Goal: Task Accomplishment & Management: Manage account settings

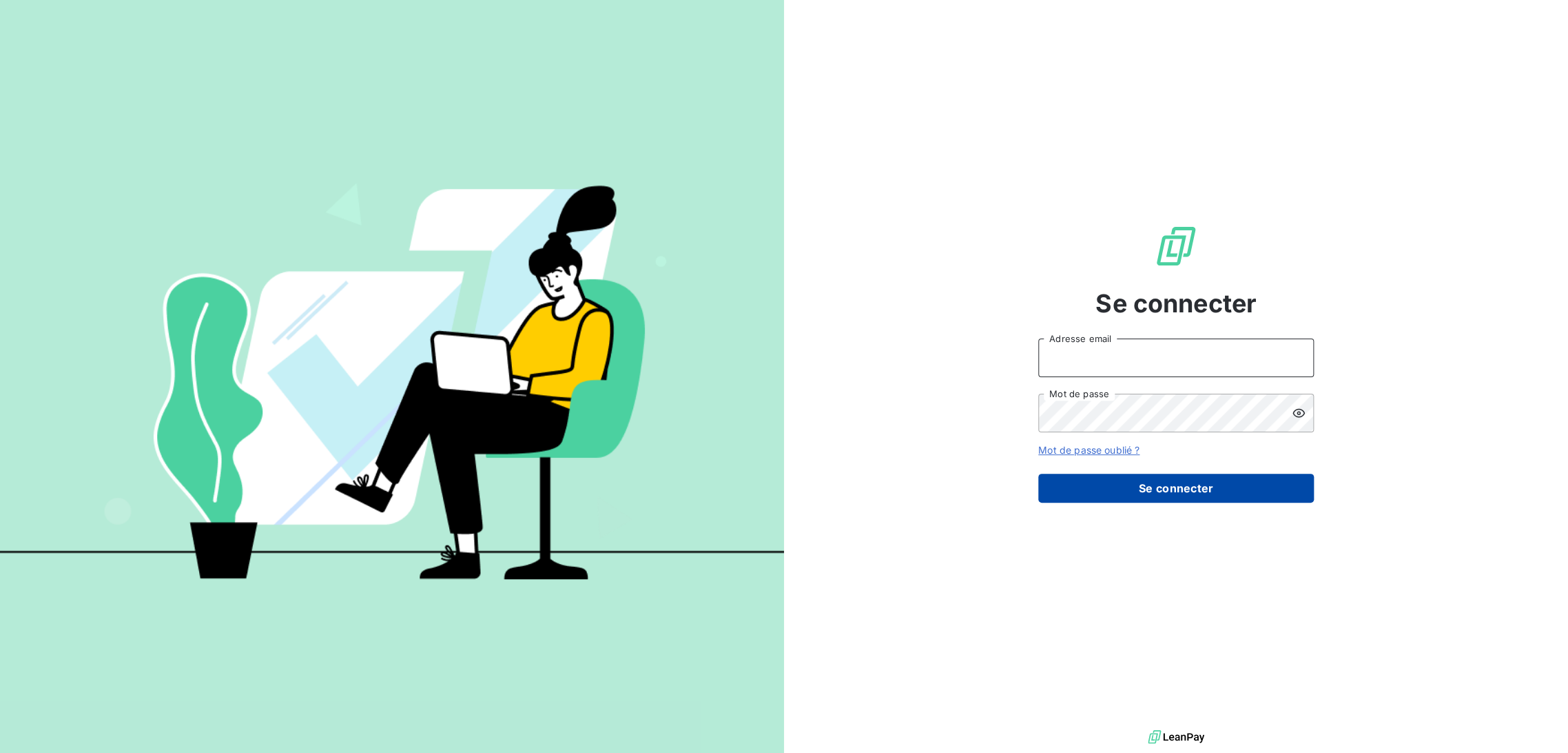
type input "[EMAIL_ADDRESS][DOMAIN_NAME]"
click at [1134, 494] on button "Se connecter" at bounding box center [1176, 488] width 275 height 29
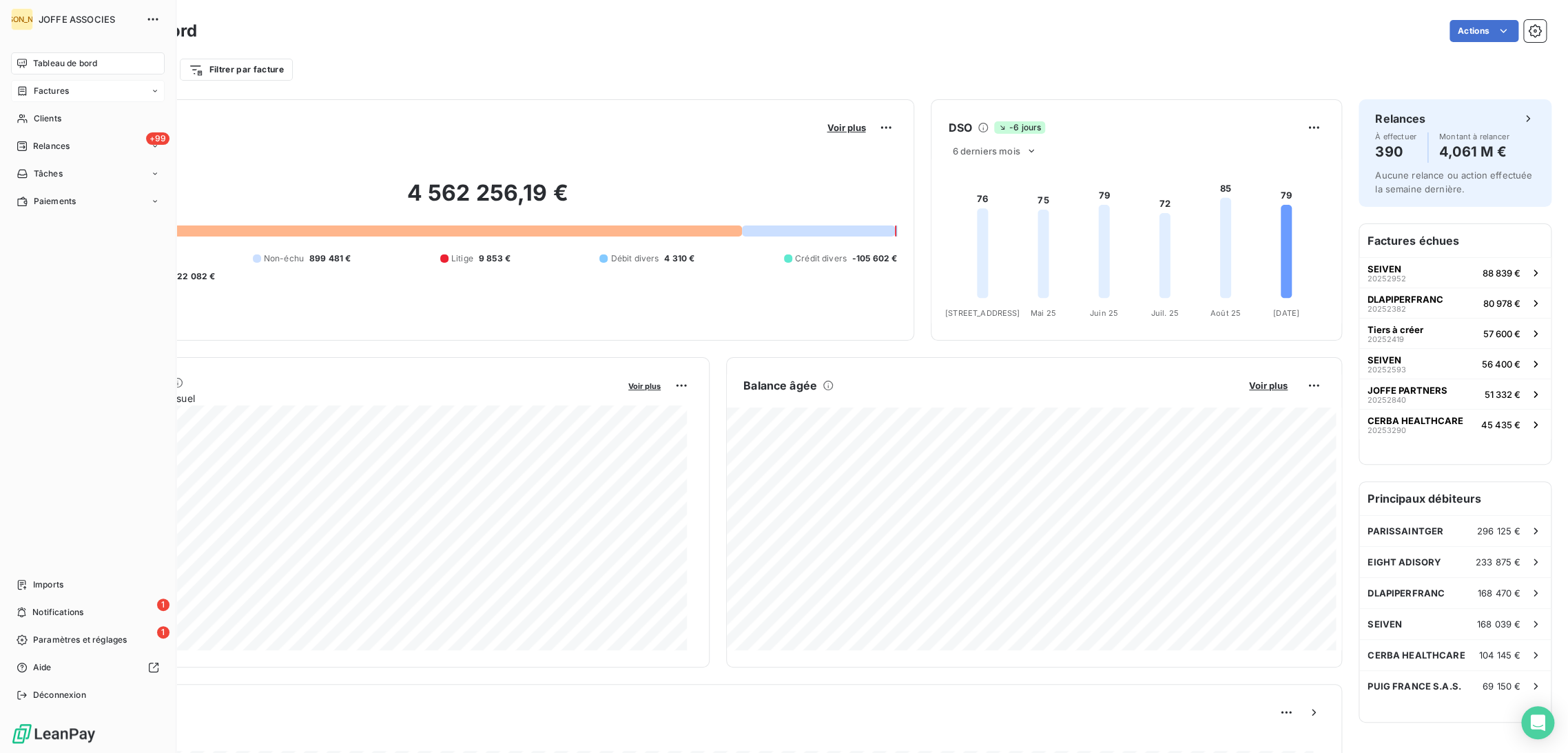
click at [51, 87] on span "Factures" at bounding box center [52, 90] width 36 height 12
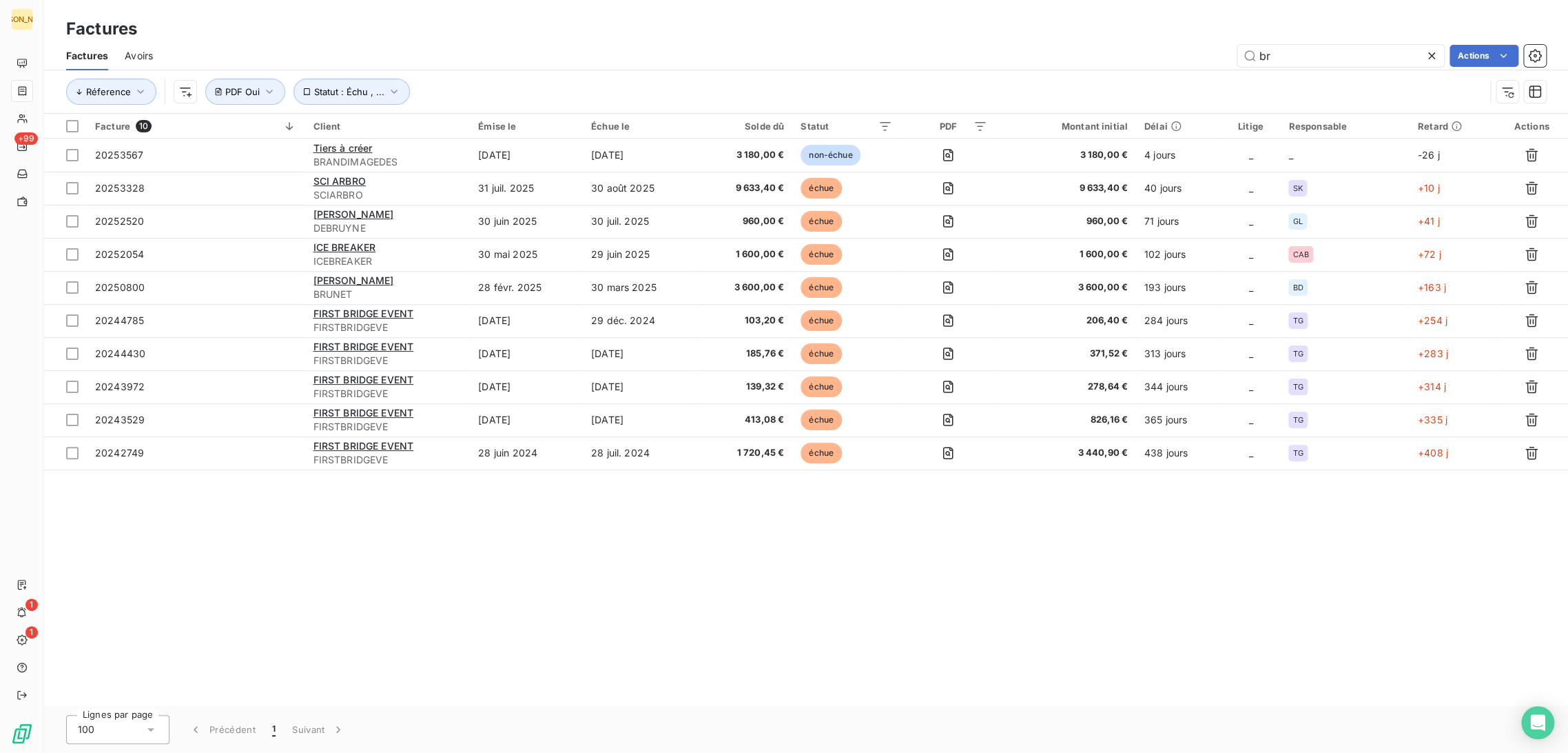
click at [1216, 57] on div "br Actions" at bounding box center [857, 55] width 1376 height 22
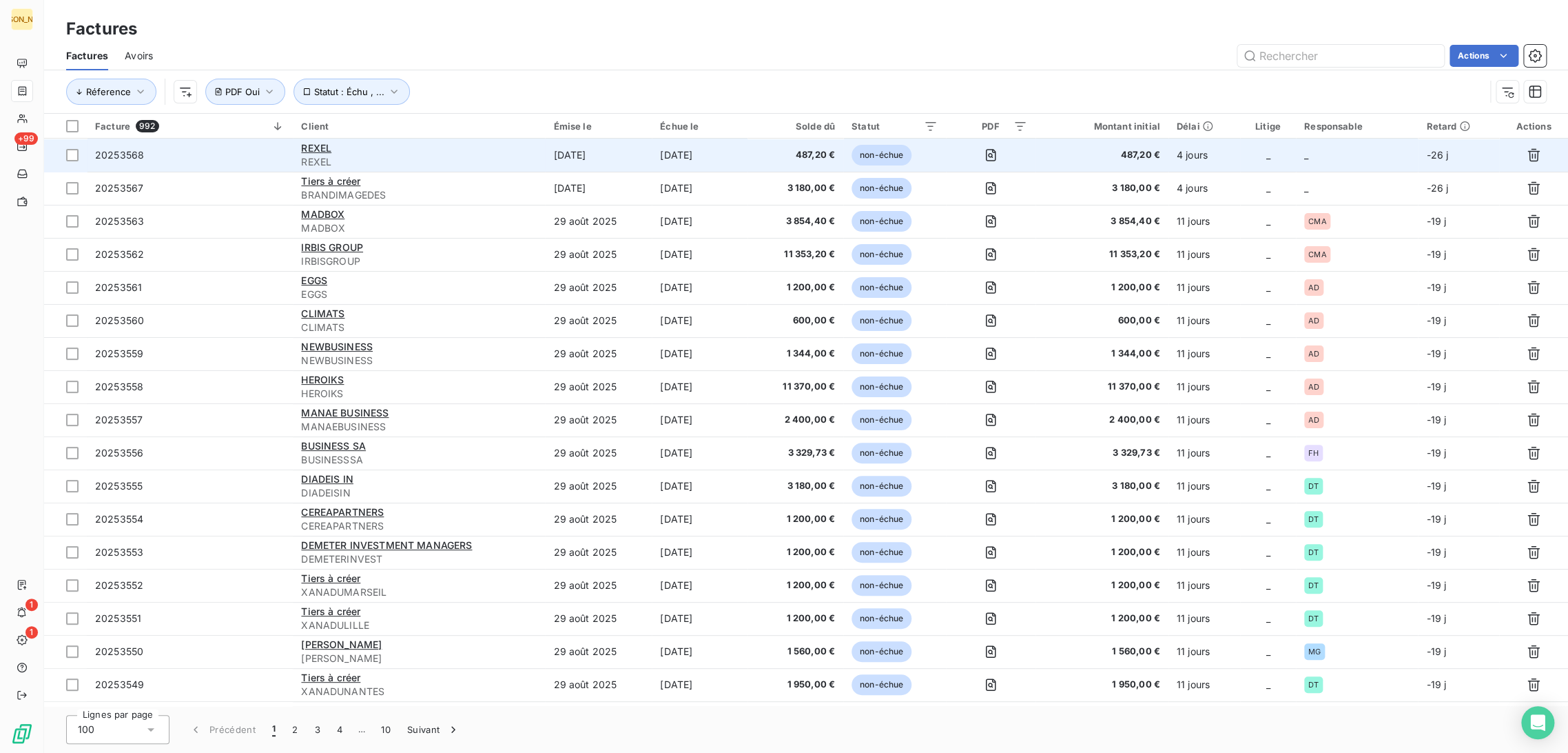
click at [514, 147] on div "REXEL" at bounding box center [419, 148] width 236 height 14
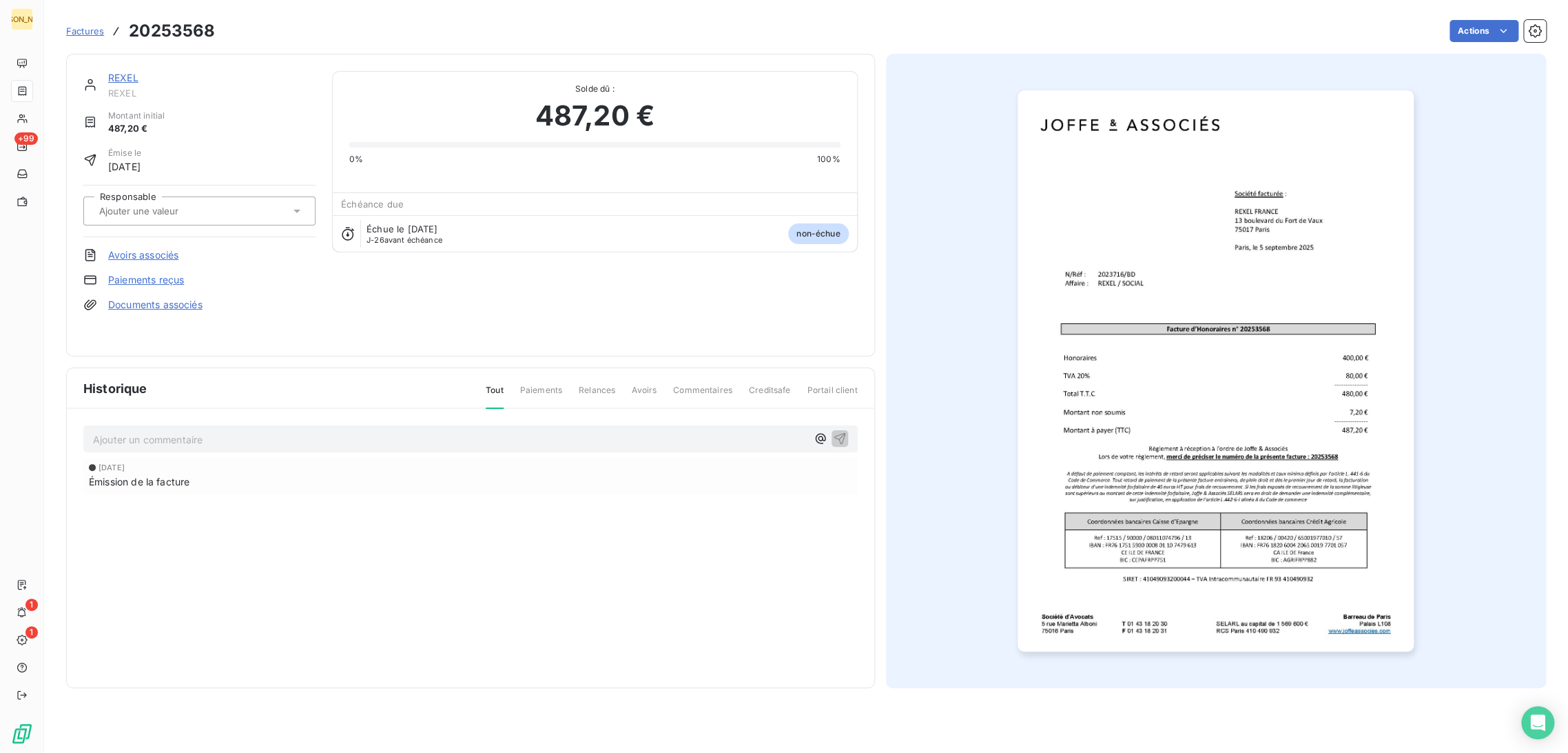
click at [176, 205] on input "text" at bounding box center [166, 210] width 138 height 12
type input "BD"
click at [144, 235] on li "BD" at bounding box center [199, 247] width 232 height 33
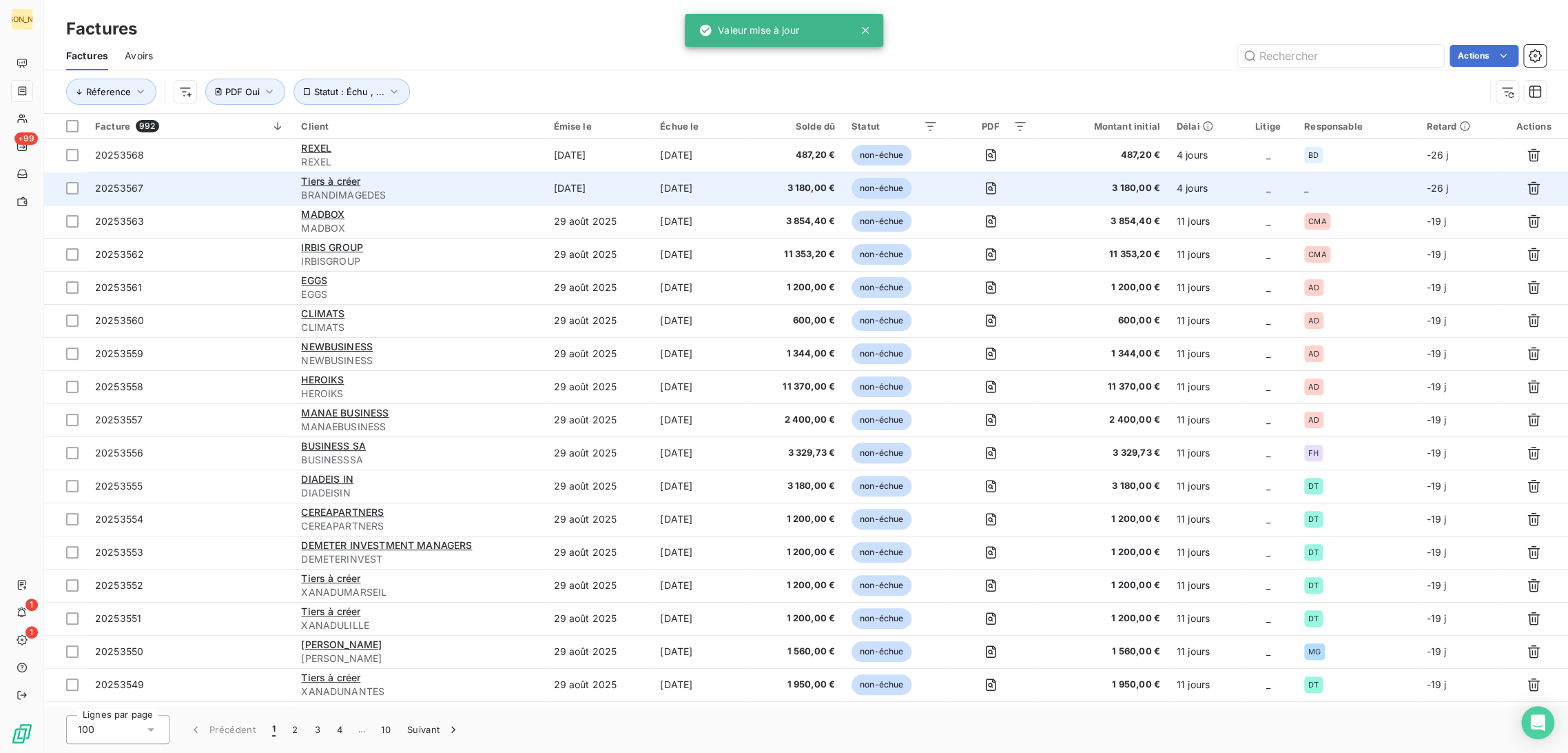
click at [500, 175] on div "Tiers à créer" at bounding box center [419, 181] width 236 height 14
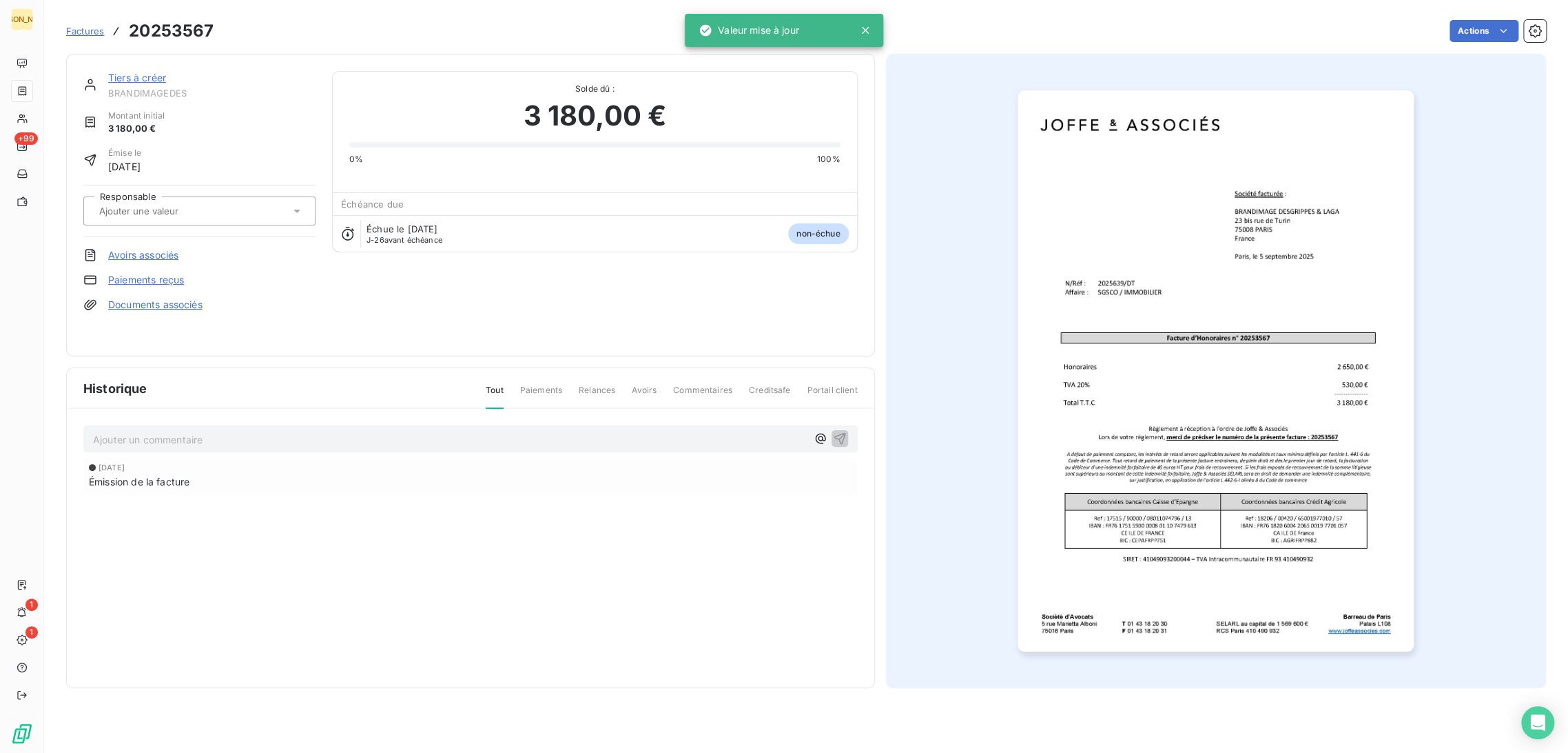
click at [187, 213] on input "text" at bounding box center [166, 210] width 138 height 12
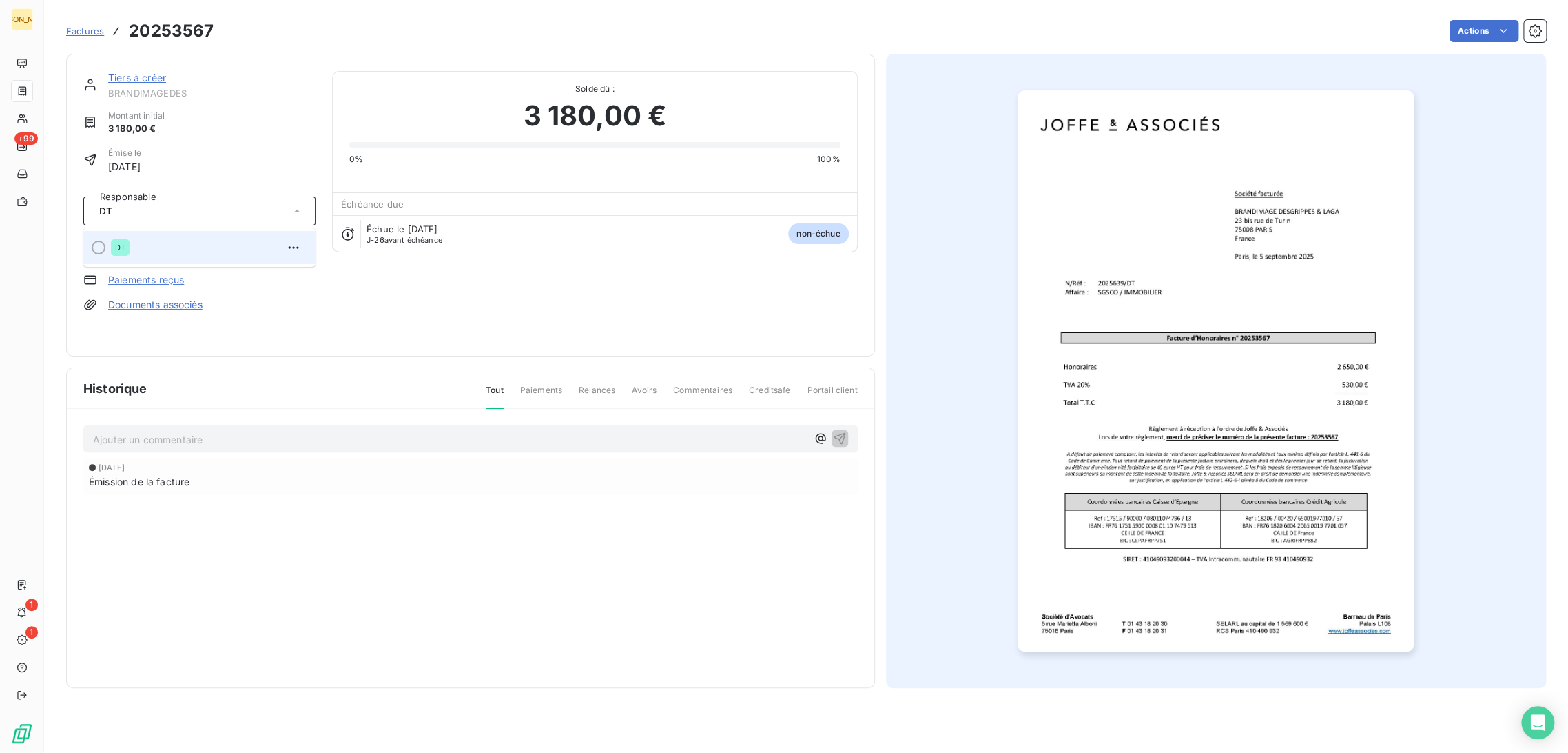
type input "DT"
click at [197, 242] on div "DT" at bounding box center [208, 247] width 194 height 22
click at [145, 74] on link "Tiers à créer" at bounding box center [137, 78] width 58 height 12
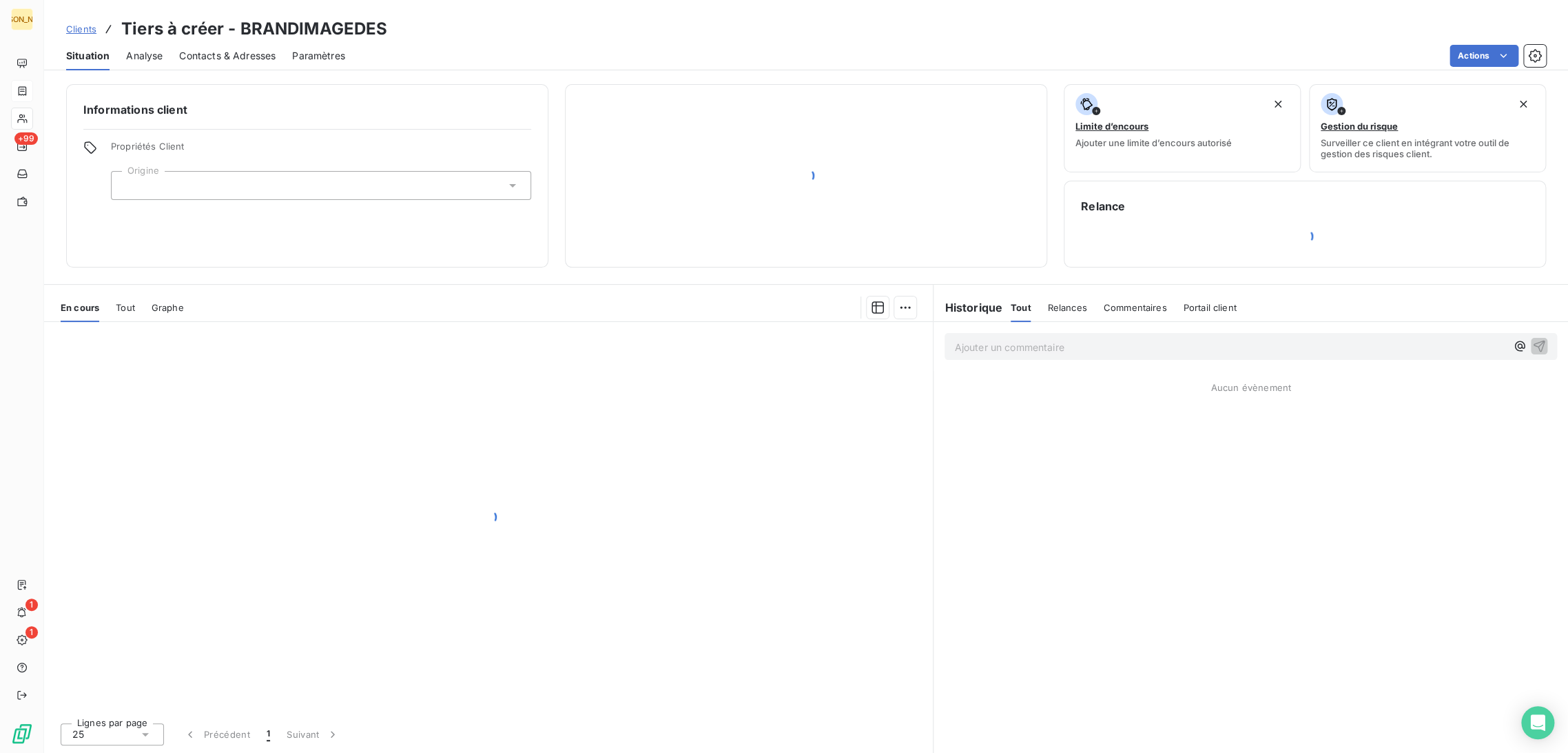
click at [195, 183] on div at bounding box center [321, 186] width 420 height 29
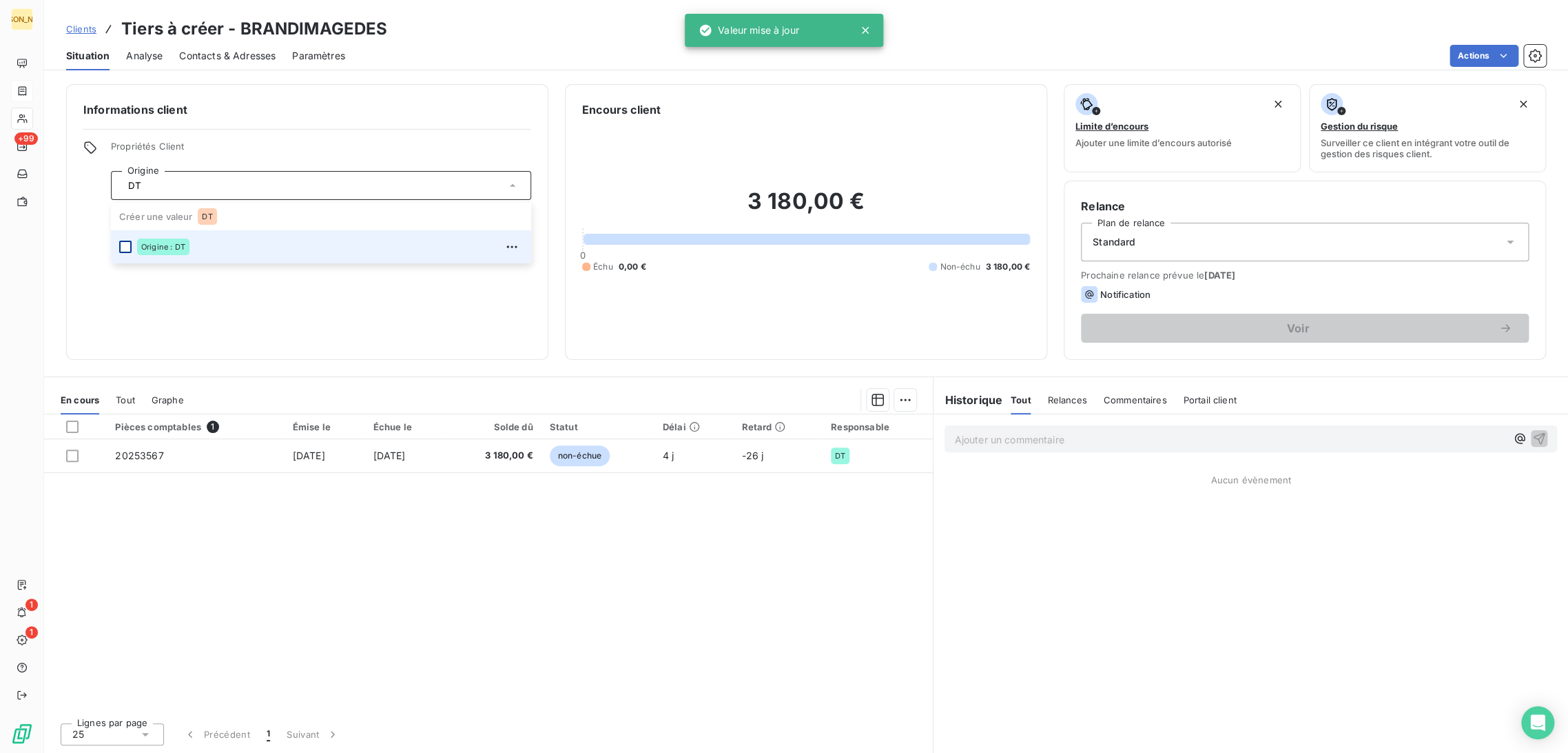
type input "DT"
click at [130, 249] on div at bounding box center [125, 246] width 12 height 12
